Goal: Navigation & Orientation: Find specific page/section

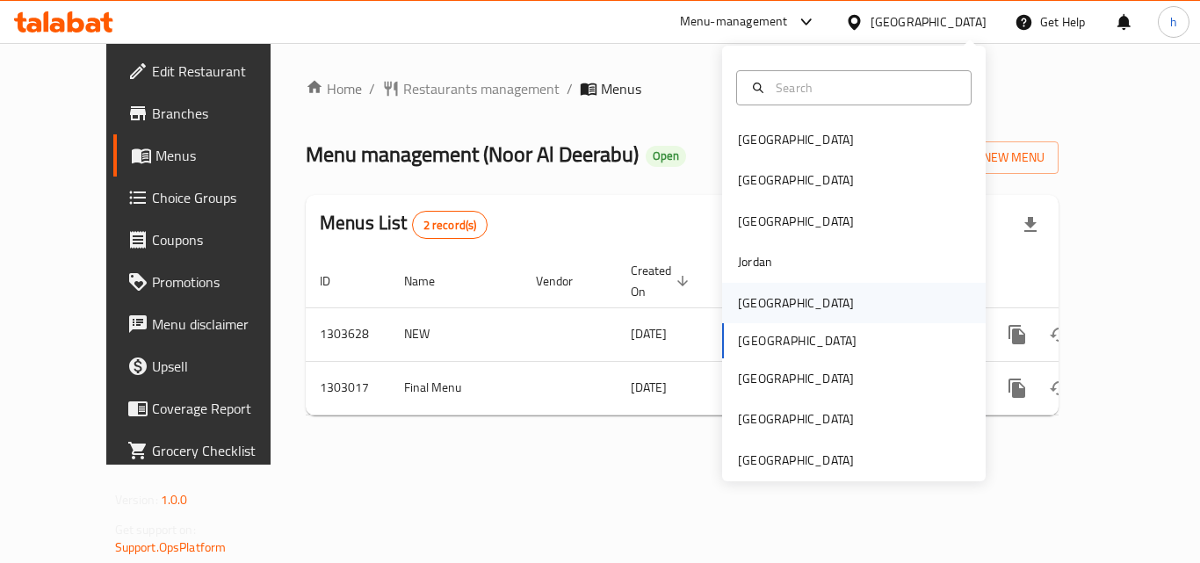
click at [753, 310] on div "[GEOGRAPHIC_DATA]" at bounding box center [796, 302] width 116 height 19
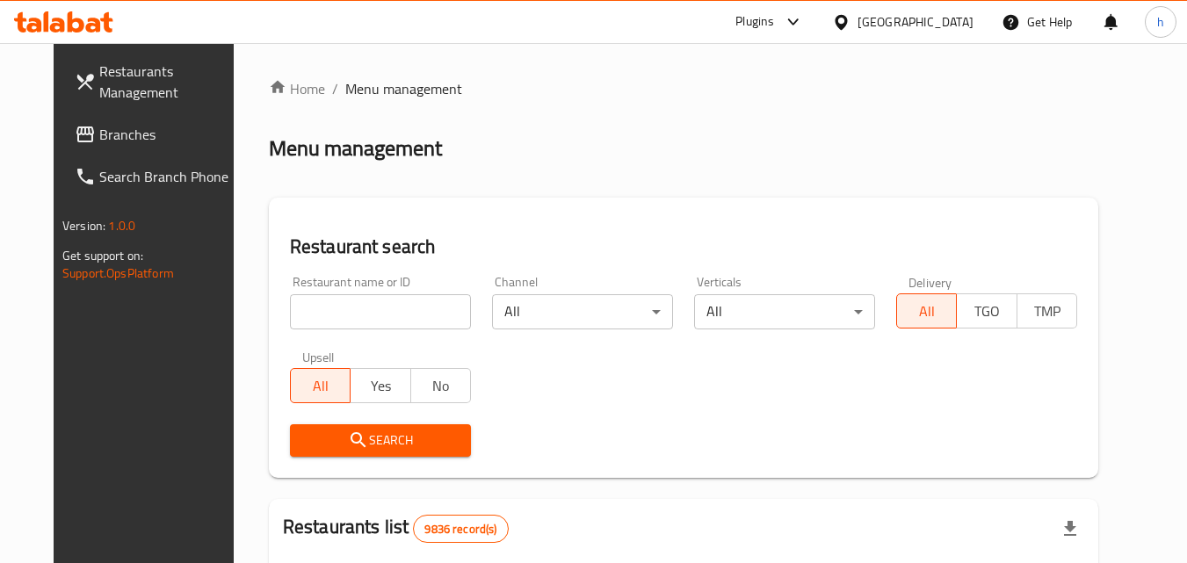
click at [123, 129] on span "Branches" at bounding box center [168, 134] width 139 height 21
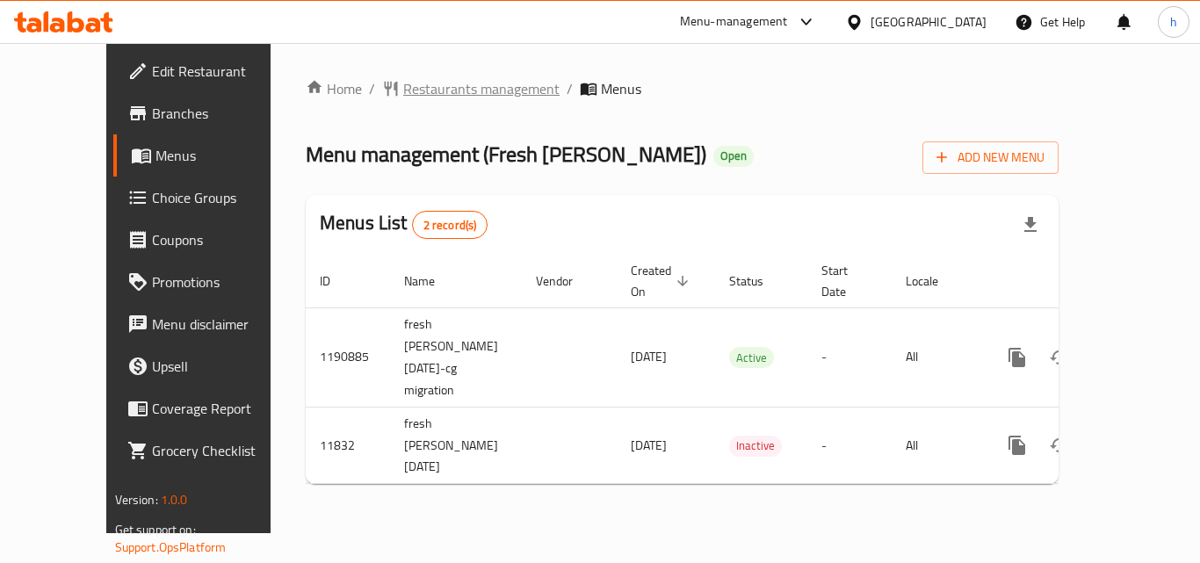
click at [407, 89] on span "Restaurants management" at bounding box center [481, 88] width 156 height 21
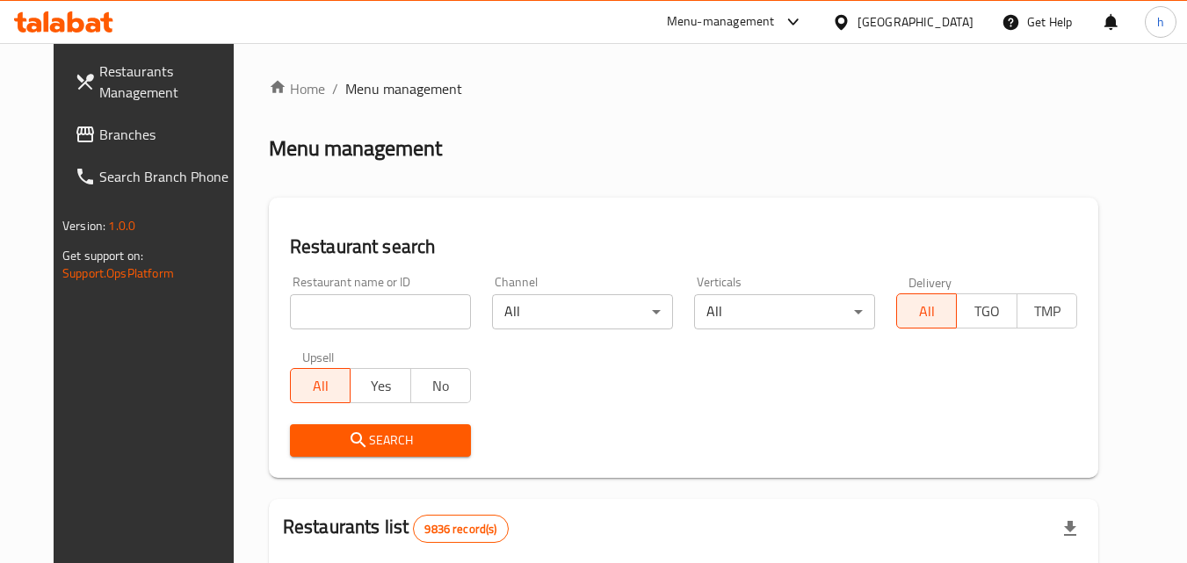
click at [117, 121] on link "Branches" at bounding box center [157, 134] width 192 height 42
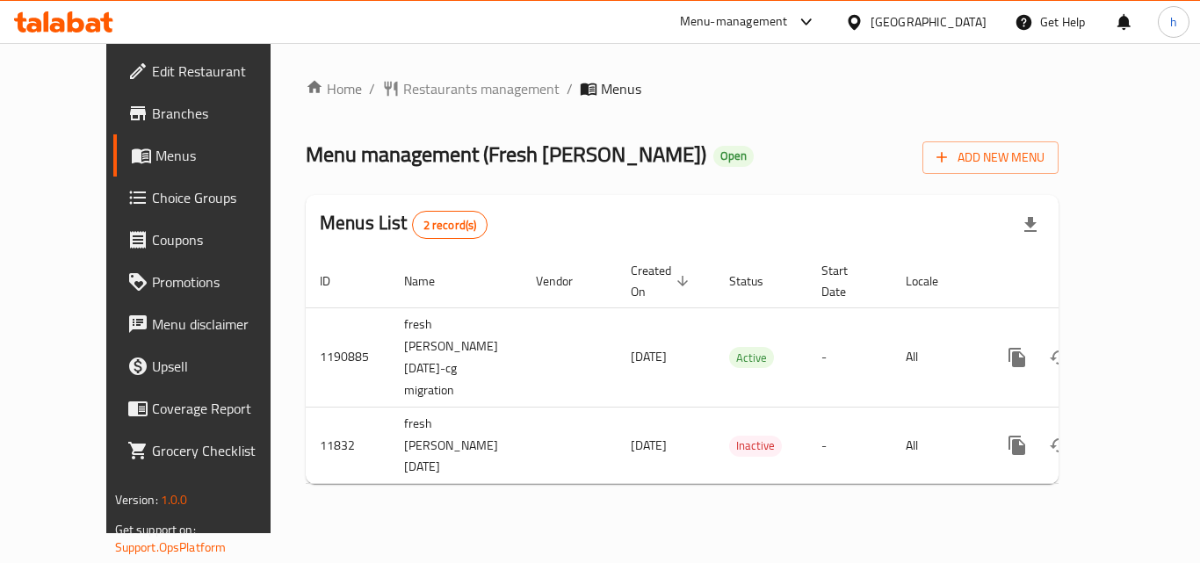
click at [967, 19] on div "[GEOGRAPHIC_DATA]" at bounding box center [929, 21] width 116 height 19
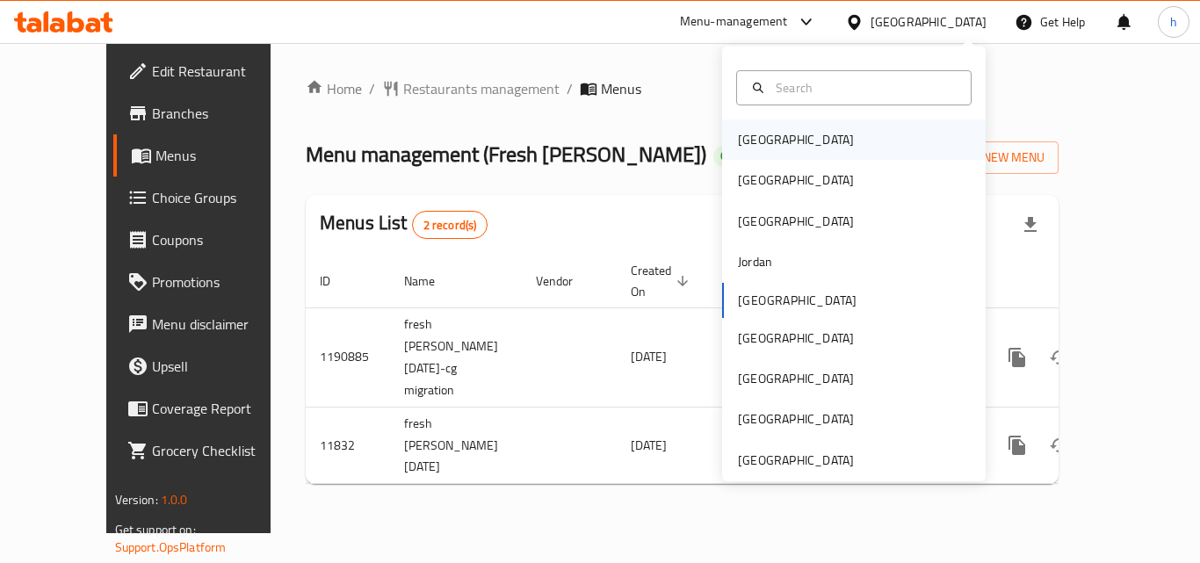
click at [755, 139] on div "[GEOGRAPHIC_DATA]" at bounding box center [796, 139] width 116 height 19
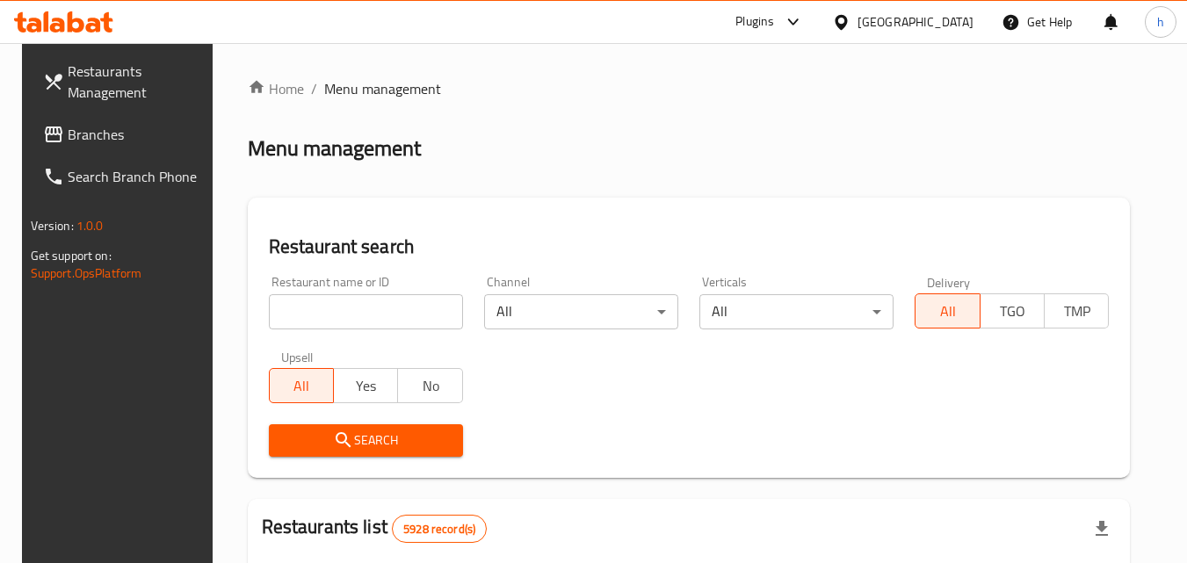
click at [119, 134] on span "Branches" at bounding box center [137, 134] width 139 height 21
